Goal: Task Accomplishment & Management: Manage account settings

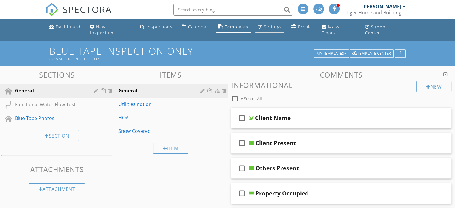
click at [270, 27] on div "Settings" at bounding box center [273, 27] width 18 height 6
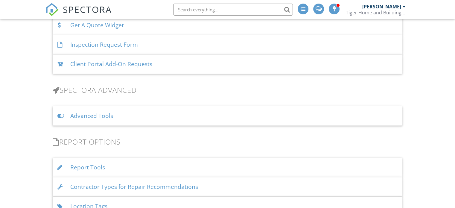
scroll to position [478, 0]
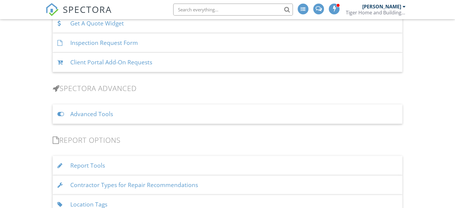
click at [221, 109] on div "Advanced Tools" at bounding box center [228, 113] width 350 height 19
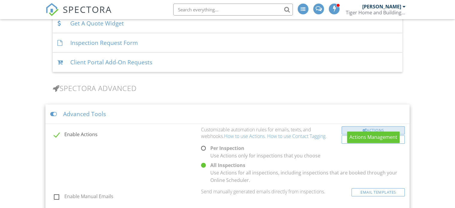
click at [377, 126] on div "Actions" at bounding box center [373, 130] width 63 height 8
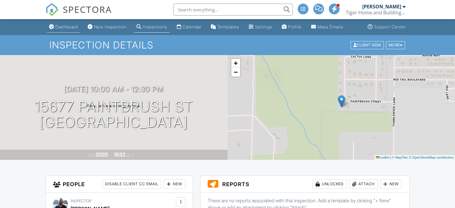
click at [68, 33] on link "Dashboard" at bounding box center [64, 27] width 34 height 11
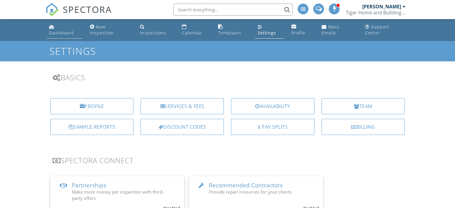
click at [63, 30] on div "Dashboard" at bounding box center [61, 33] width 25 height 6
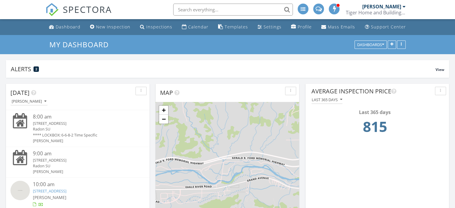
scroll to position [128, 144]
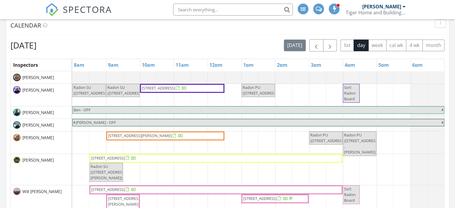
scroll to position [239, 0]
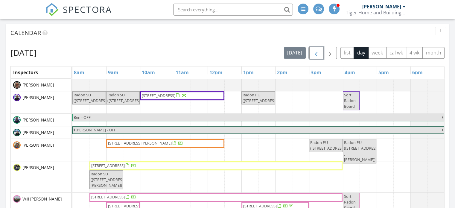
click at [318, 54] on span "button" at bounding box center [316, 52] width 7 height 7
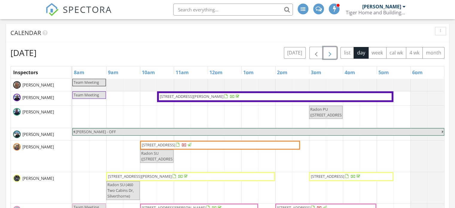
click at [326, 50] on button "button" at bounding box center [330, 53] width 14 height 12
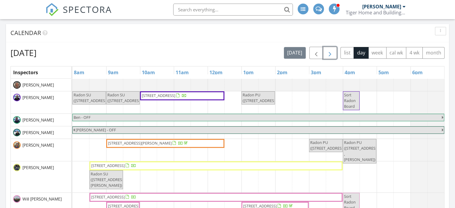
click at [332, 53] on span "button" at bounding box center [329, 52] width 7 height 7
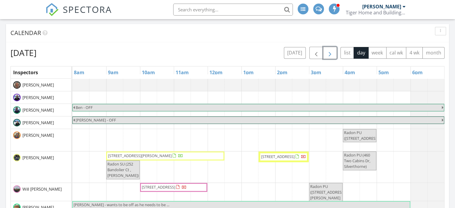
click at [333, 52] on span "button" at bounding box center [329, 52] width 7 height 7
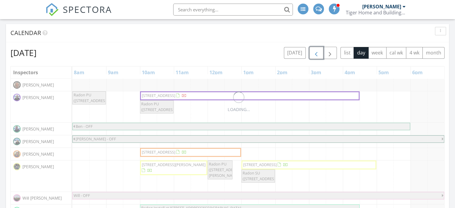
click at [311, 55] on button "button" at bounding box center [316, 53] width 14 height 12
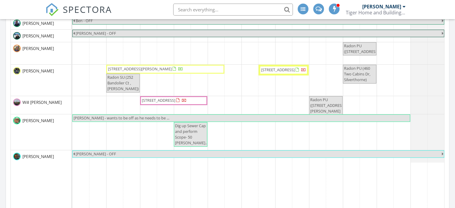
scroll to position [329, 0]
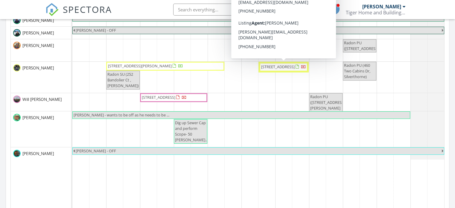
click at [281, 69] on span "372 Park View Rd , Fairplay 80440" at bounding box center [277, 66] width 33 height 5
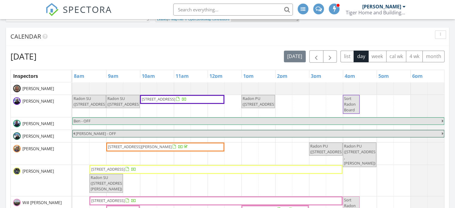
scroll to position [239, 0]
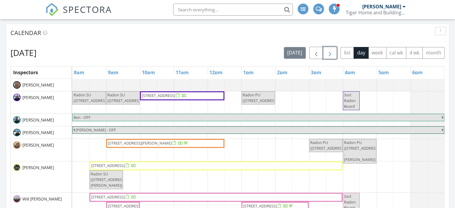
click at [333, 49] on span "button" at bounding box center [329, 52] width 7 height 7
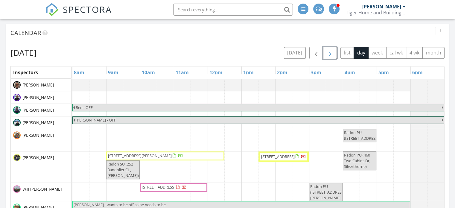
scroll to position [299, 0]
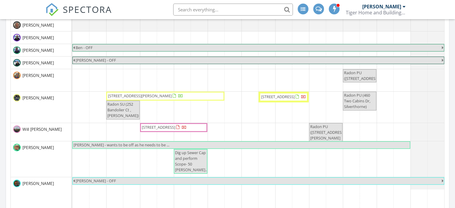
click at [279, 94] on span "372 Park View Rd , Fairplay 80440" at bounding box center [277, 96] width 33 height 5
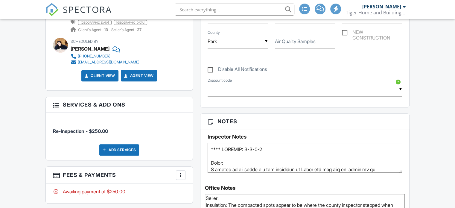
scroll to position [401, 0]
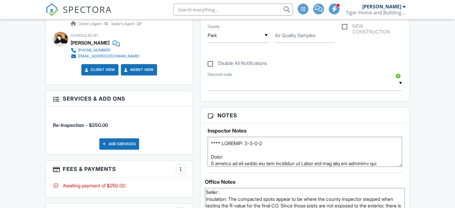
click at [401, 167] on textarea at bounding box center [305, 152] width 194 height 30
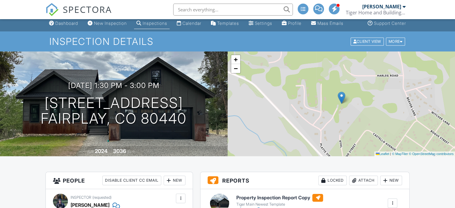
scroll to position [0, 0]
